Goal: Information Seeking & Learning: Learn about a topic

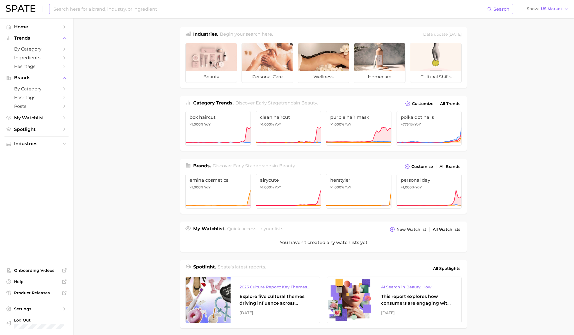
click at [223, 9] on input at bounding box center [270, 9] width 434 height 10
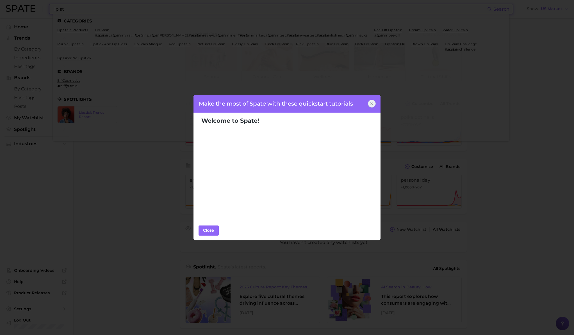
click at [372, 104] on icon at bounding box center [371, 103] width 2 height 2
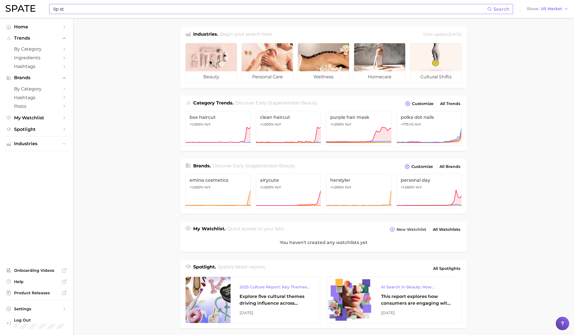
click at [173, 8] on input "lip st" at bounding box center [270, 9] width 434 height 10
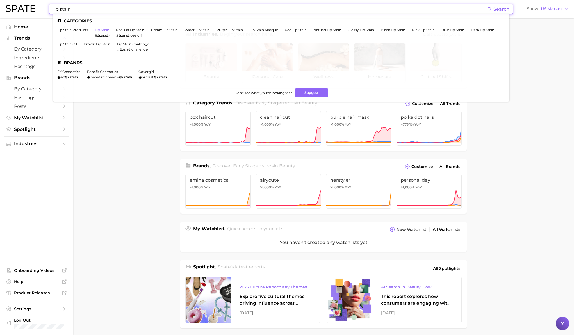
type input "lip stain"
click at [98, 30] on link "lip stain" at bounding box center [102, 30] width 14 height 4
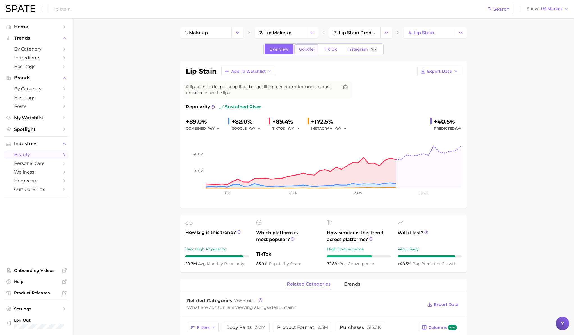
click at [304, 45] on link "Google" at bounding box center [306, 49] width 24 height 10
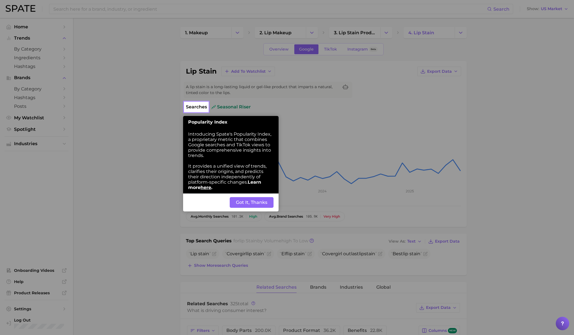
click at [249, 197] on button "Got It, Thanks" at bounding box center [252, 202] width 44 height 11
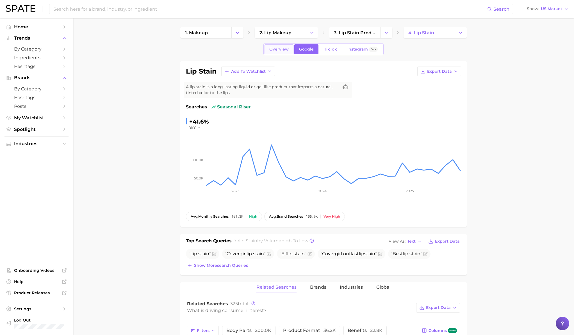
click at [273, 49] on span "Overview" at bounding box center [278, 49] width 19 height 5
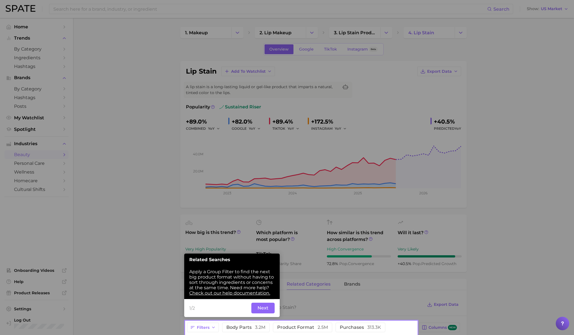
scroll to position [24, 0]
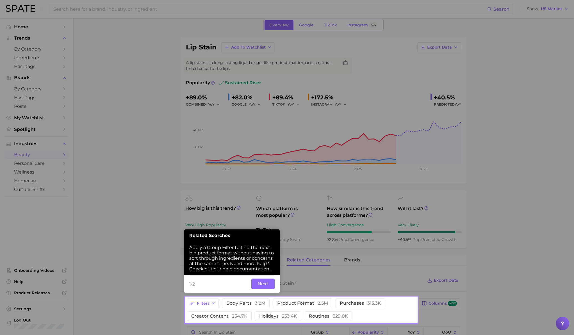
click at [308, 198] on div at bounding box center [301, 148] width 231 height 297
click at [285, 237] on div at bounding box center [301, 148] width 231 height 297
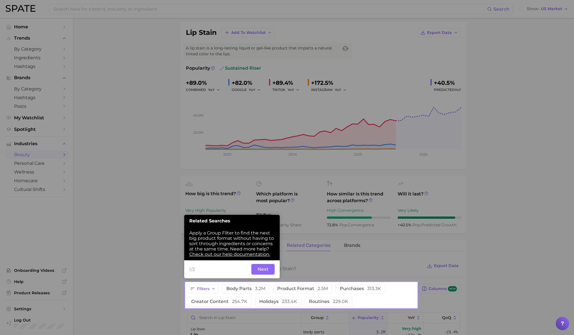
scroll to position [39, 0]
click at [264, 267] on button "Next" at bounding box center [262, 268] width 23 height 11
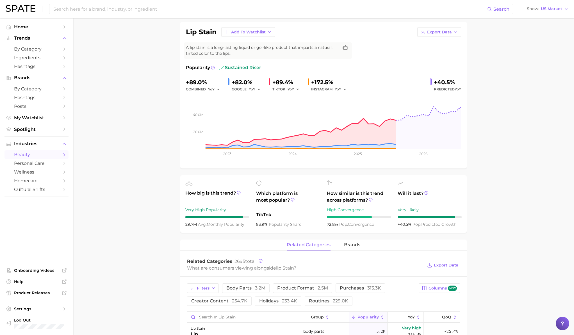
click at [133, 216] on main "1. makeup 2. lip makeup 3. lip stain products 4. lip stain Overview Google TikT…" at bounding box center [323, 330] width 501 height 702
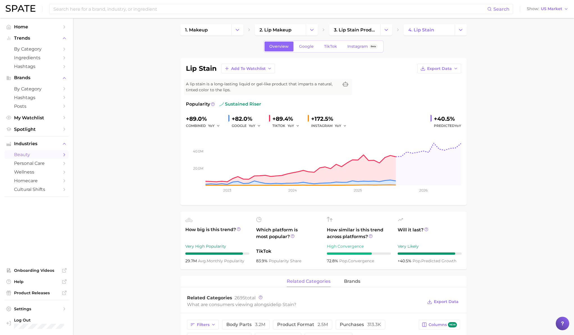
scroll to position [0, 0]
